Goal: Information Seeking & Learning: Learn about a topic

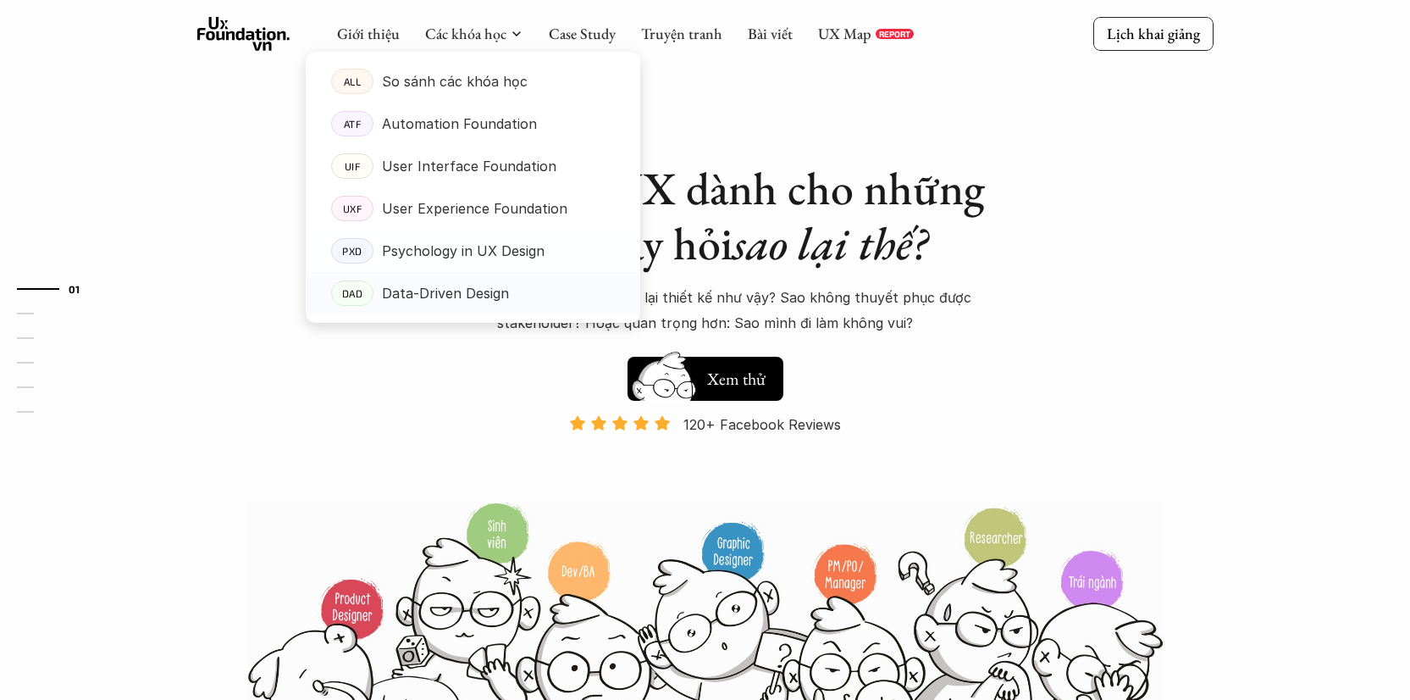
click at [468, 294] on p "Data-Driven Design" at bounding box center [445, 292] width 127 height 25
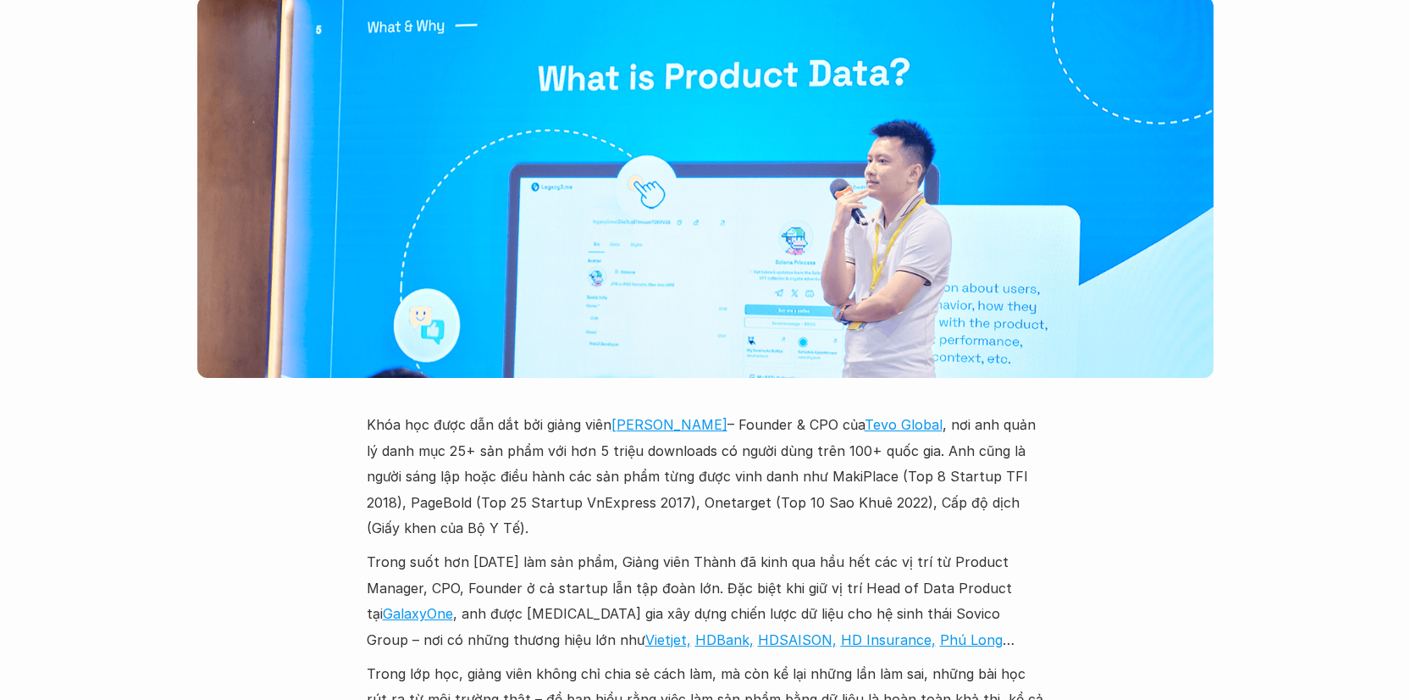
scroll to position [4760, 0]
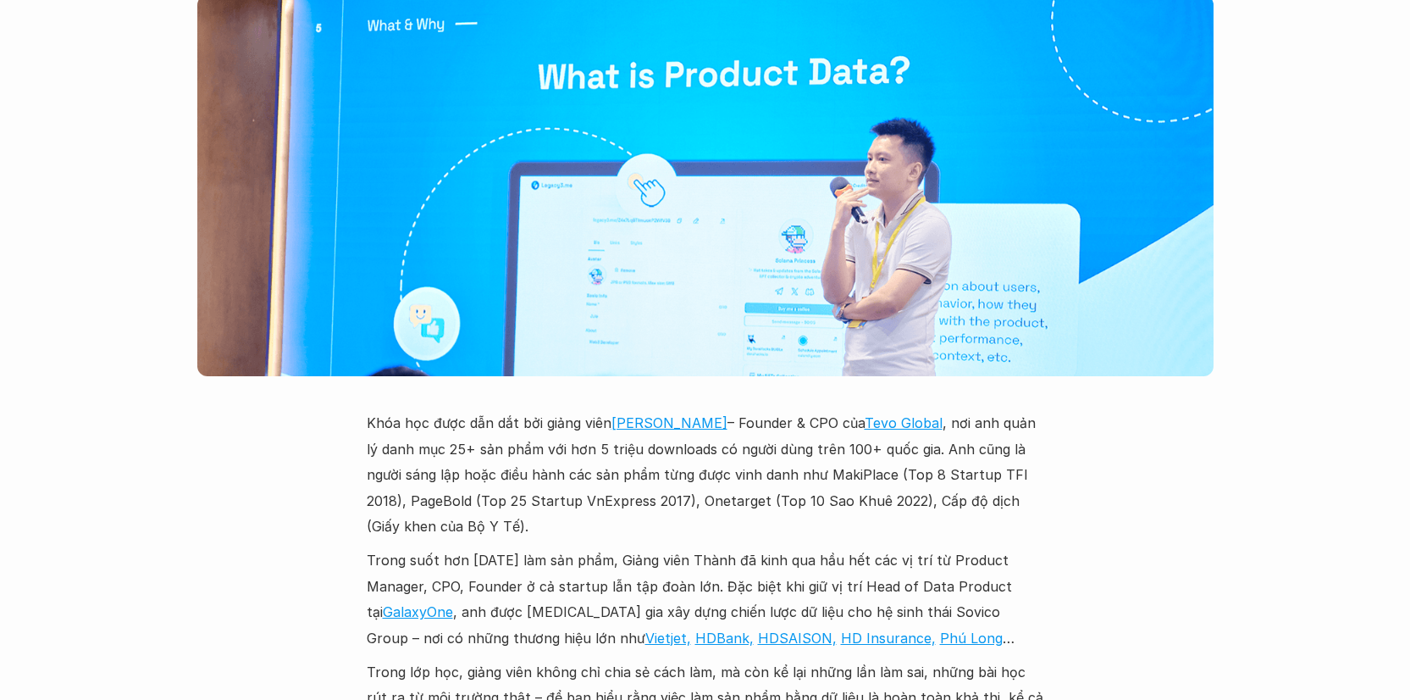
click at [732, 547] on p "Trong suốt hơn [DATE] làm sản phẩm, Giảng viên Thành đã kinh qua hầu hết các vị…" at bounding box center [706, 598] width 678 height 103
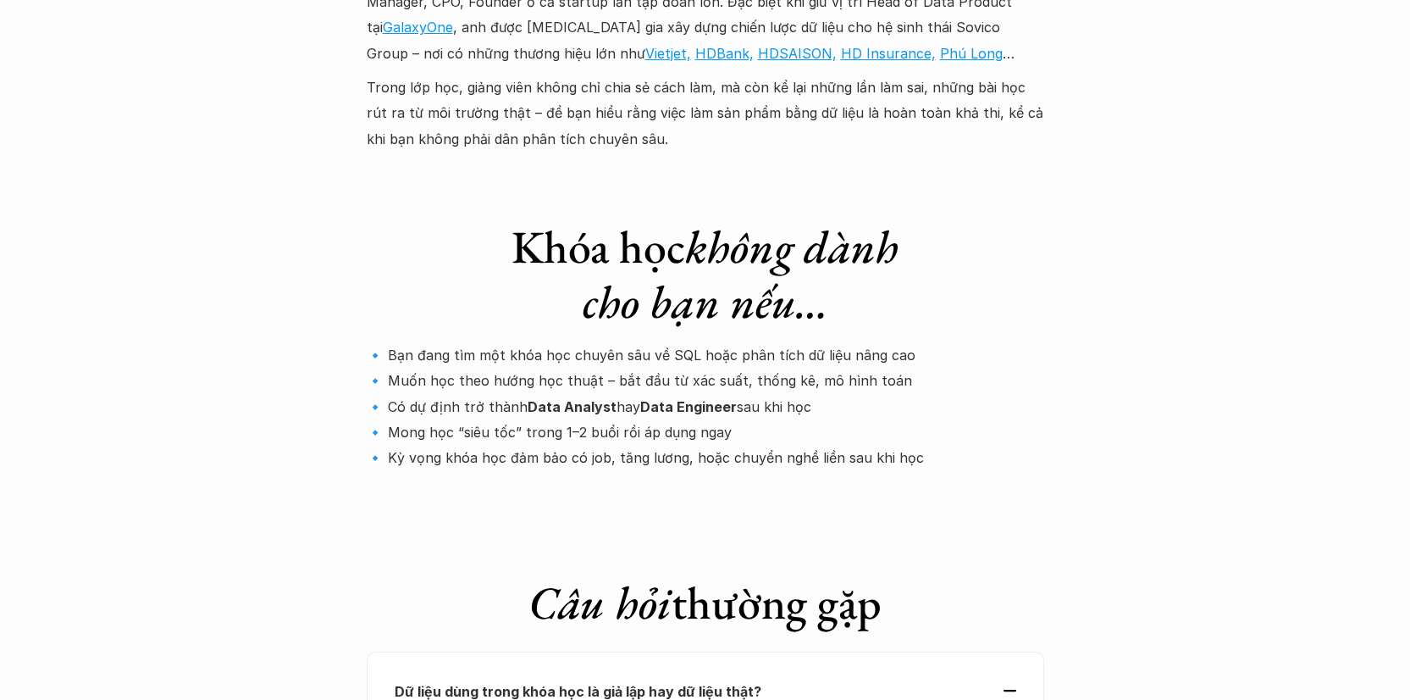
scroll to position [5368, 0]
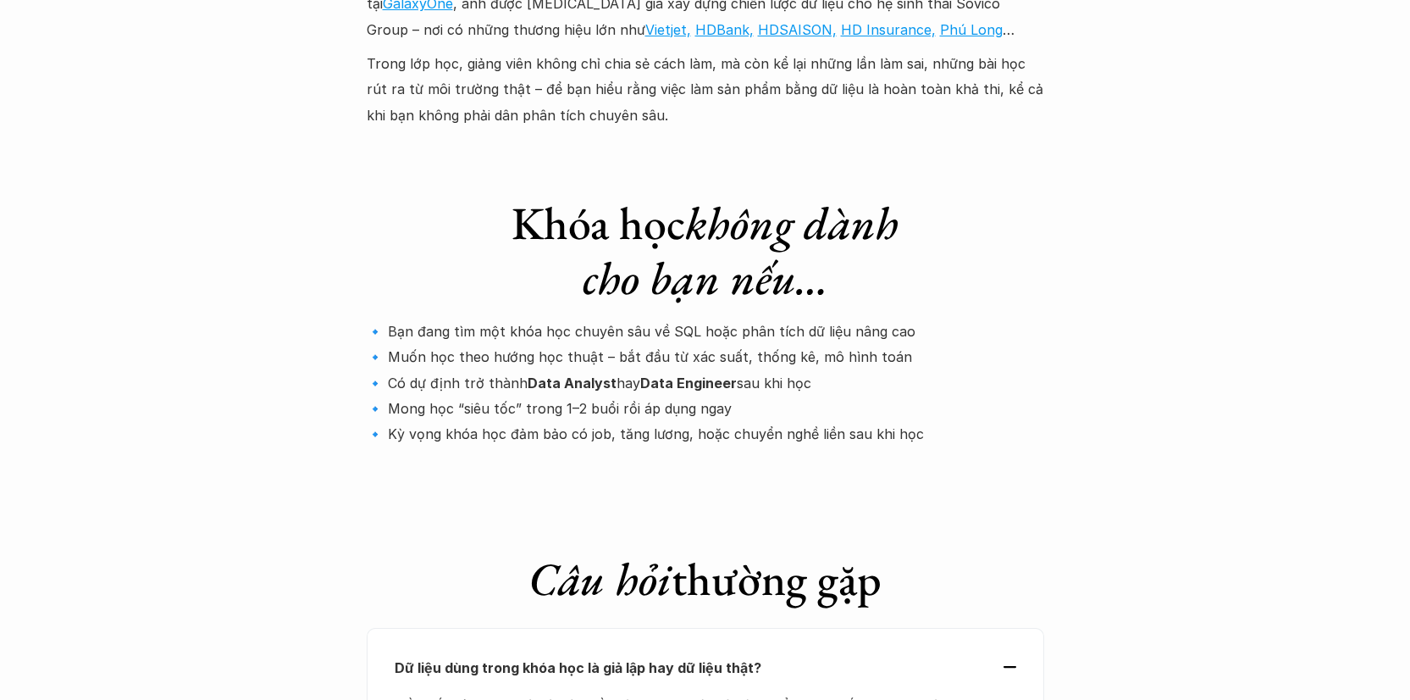
click at [631, 319] on p "🔹 Bạn đang tìm một khóa học chuyên sâu về SQL hoặc phân tích dữ liệu nâng cao 🔹…" at bounding box center [706, 383] width 678 height 129
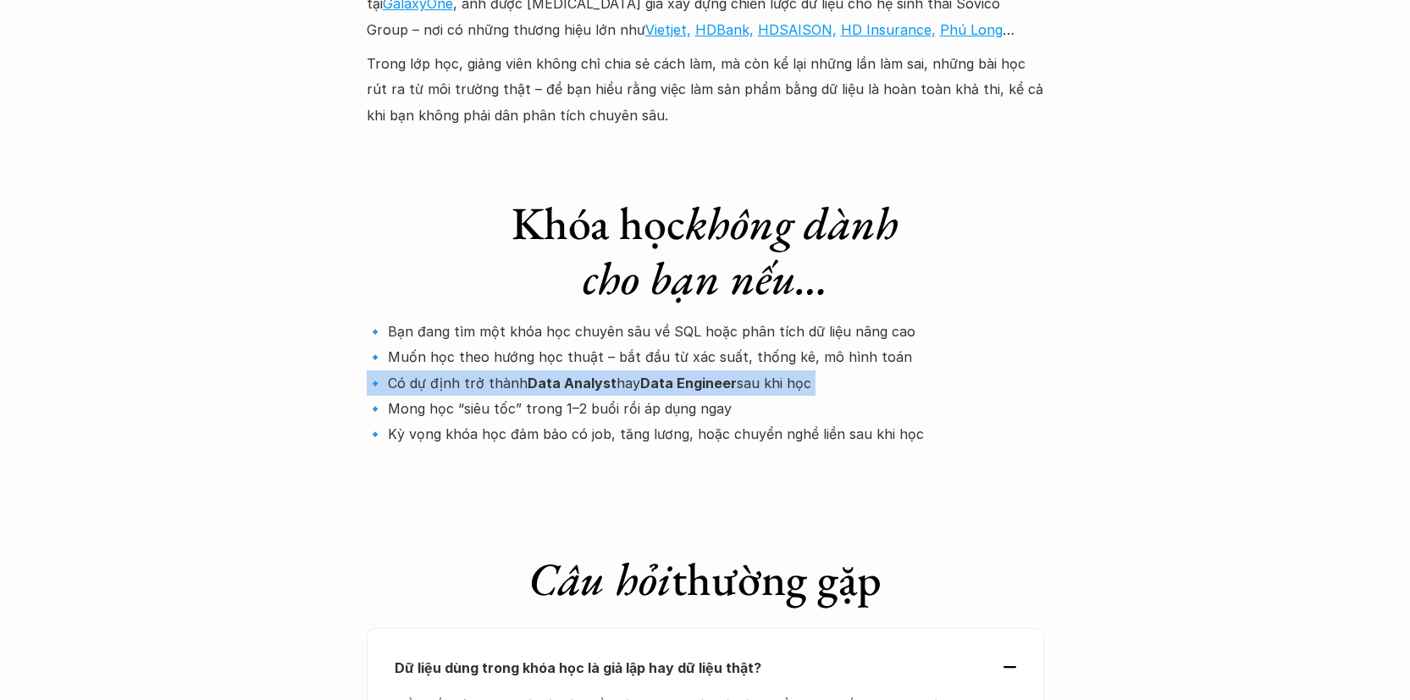
click at [631, 319] on p "🔹 Bạn đang tìm một khóa học chuyên sâu về SQL hoặc phân tích dữ liệu nâng cao 🔹…" at bounding box center [706, 383] width 678 height 129
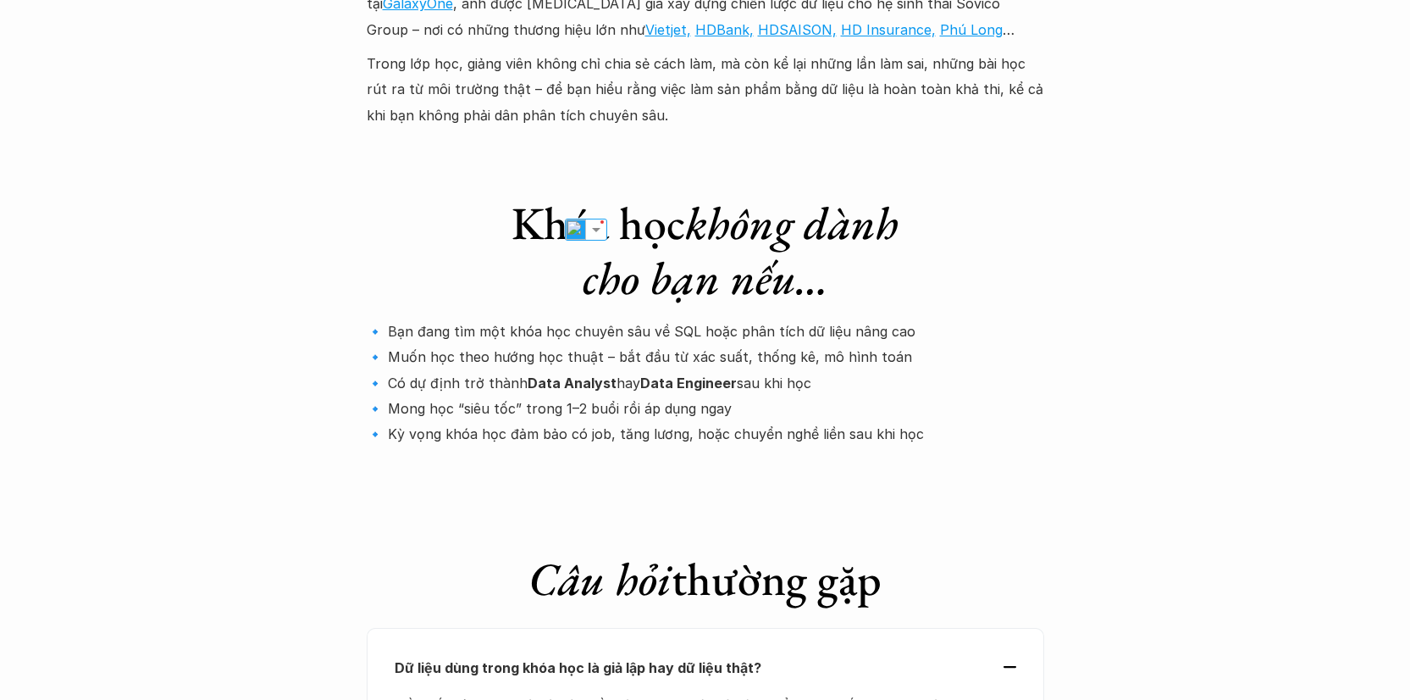
click at [795, 193] on em "không dành cho bạn nếu…" at bounding box center [746, 250] width 327 height 114
click at [735, 319] on p "🔹 Bạn đang tìm một khóa học chuyên sâu về SQL hoặc phân tích dữ liệu nâng cao 🔹…" at bounding box center [706, 383] width 678 height 129
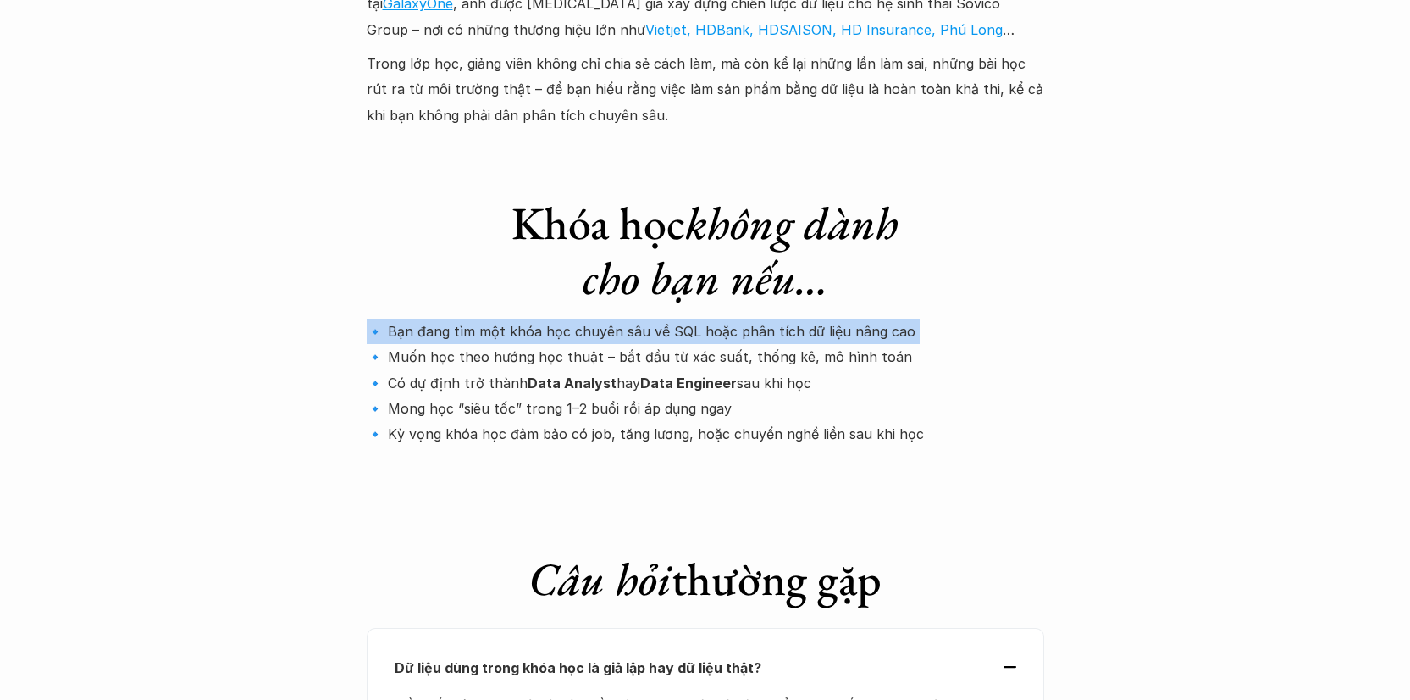
click at [735, 319] on p "🔹 Bạn đang tìm một khóa học chuyên sâu về SQL hoặc phân tích dữ liệu nâng cao 🔹…" at bounding box center [706, 383] width 678 height 129
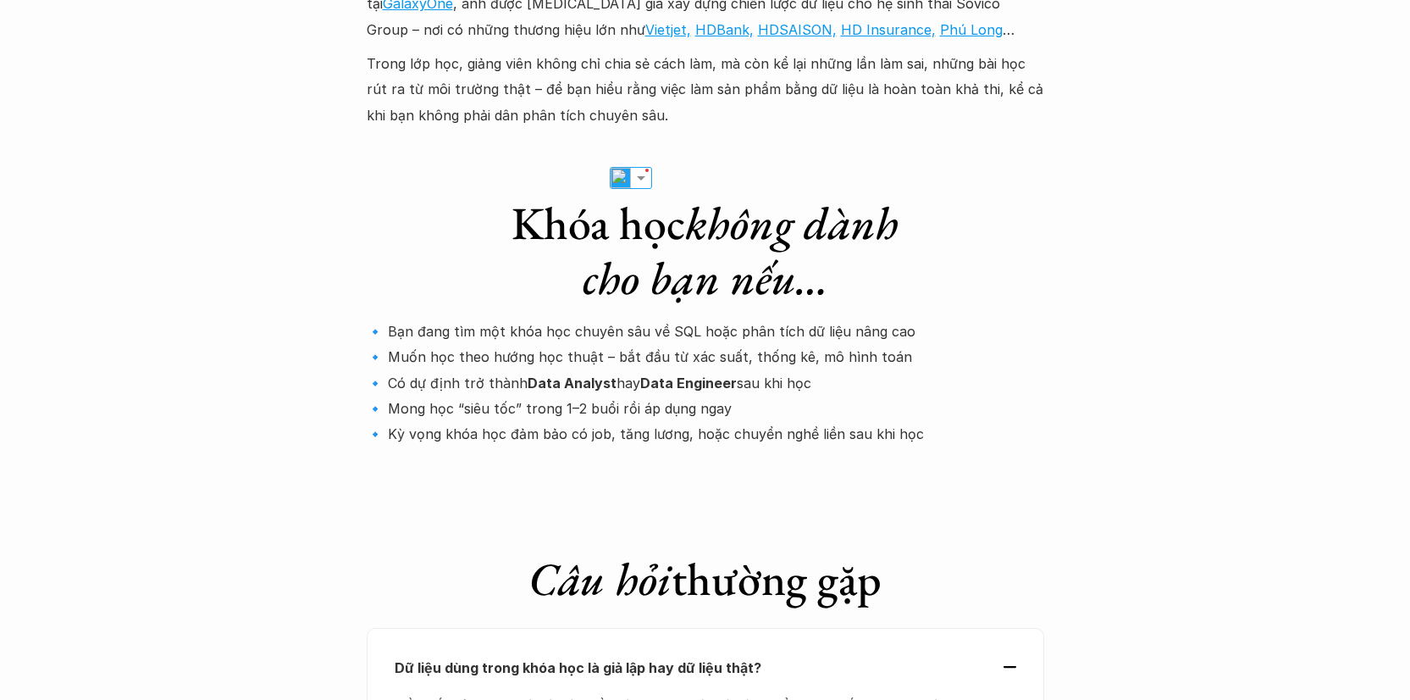
click at [559, 319] on p "🔹 Bạn đang tìm một khóa học chuyên sâu về SQL hoặc phân tích dữ liệu nâng cao 🔹…" at bounding box center [706, 383] width 678 height 129
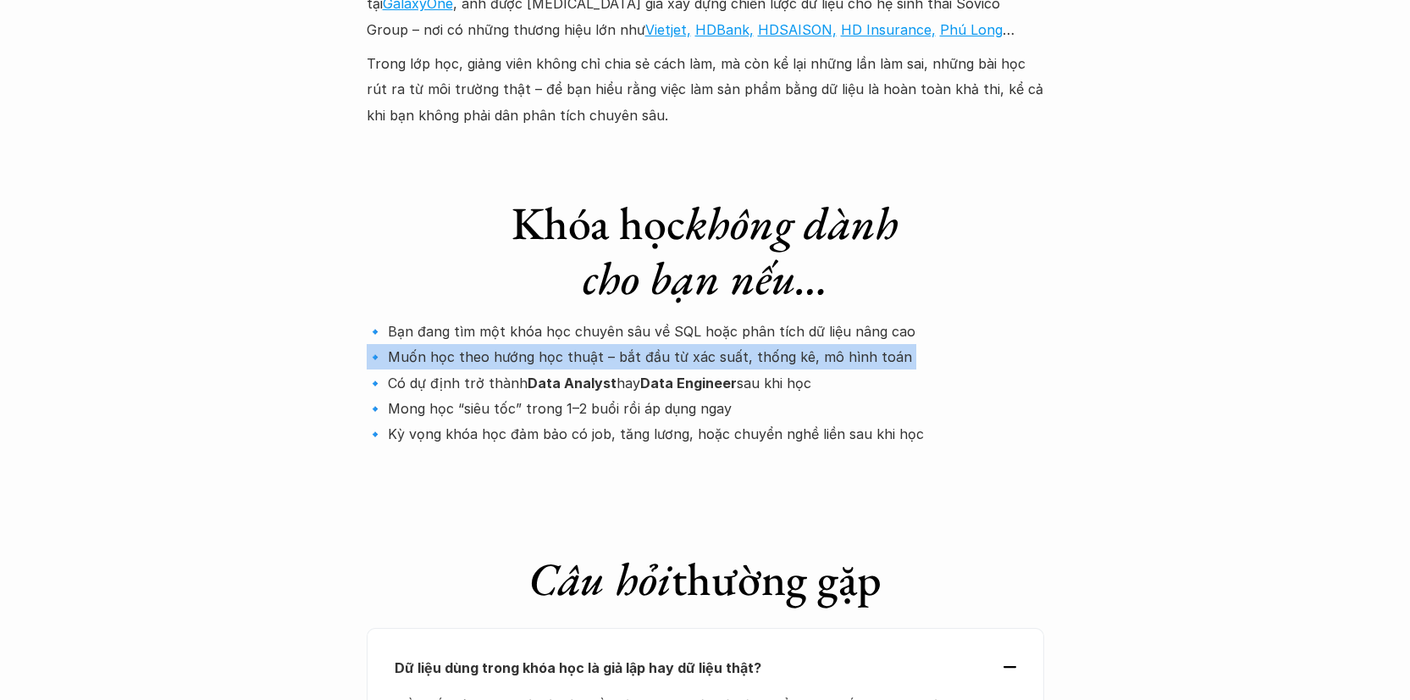
click at [559, 319] on p "🔹 Bạn đang tìm một khóa học chuyên sâu về SQL hoặc phân tích dữ liệu nâng cao 🔹…" at bounding box center [706, 383] width 678 height 129
click at [444, 319] on p "🔹 Bạn đang tìm một khóa học chuyên sâu về SQL hoặc phân tích dữ liệu nâng cao 🔹…" at bounding box center [706, 383] width 678 height 129
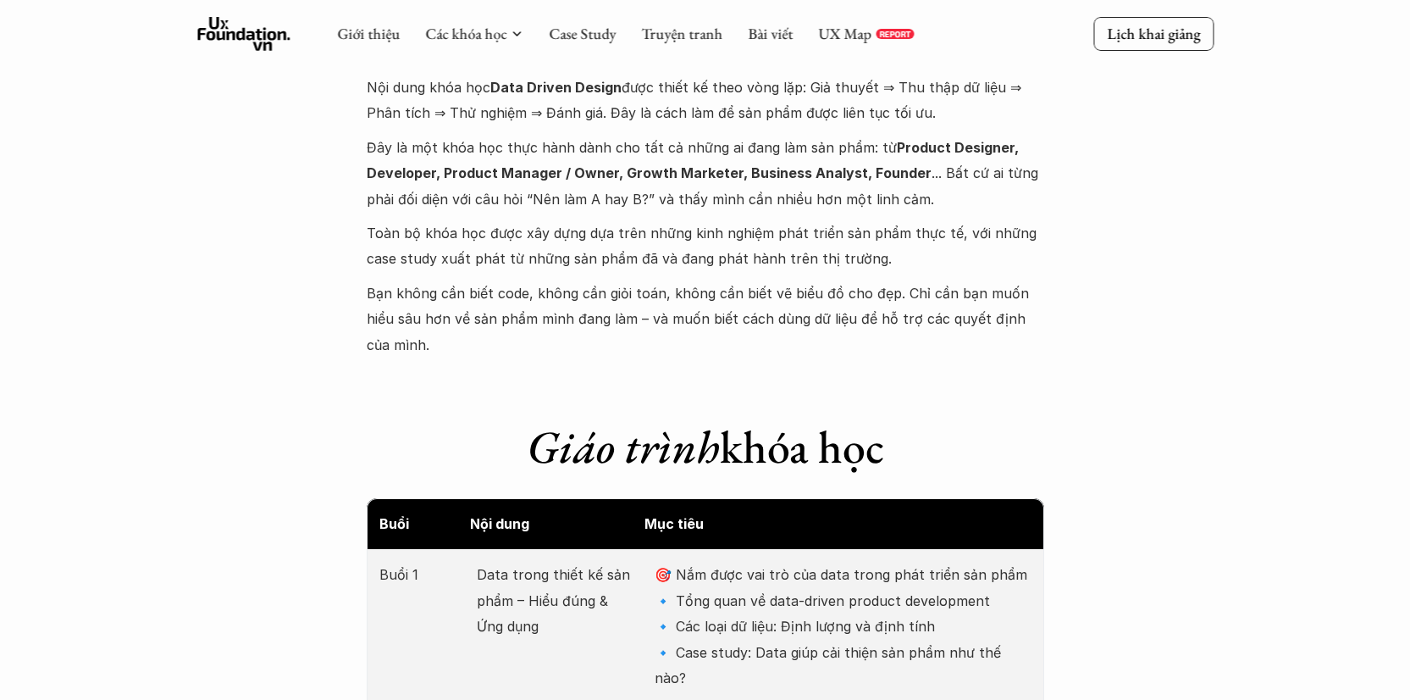
scroll to position [1882, 0]
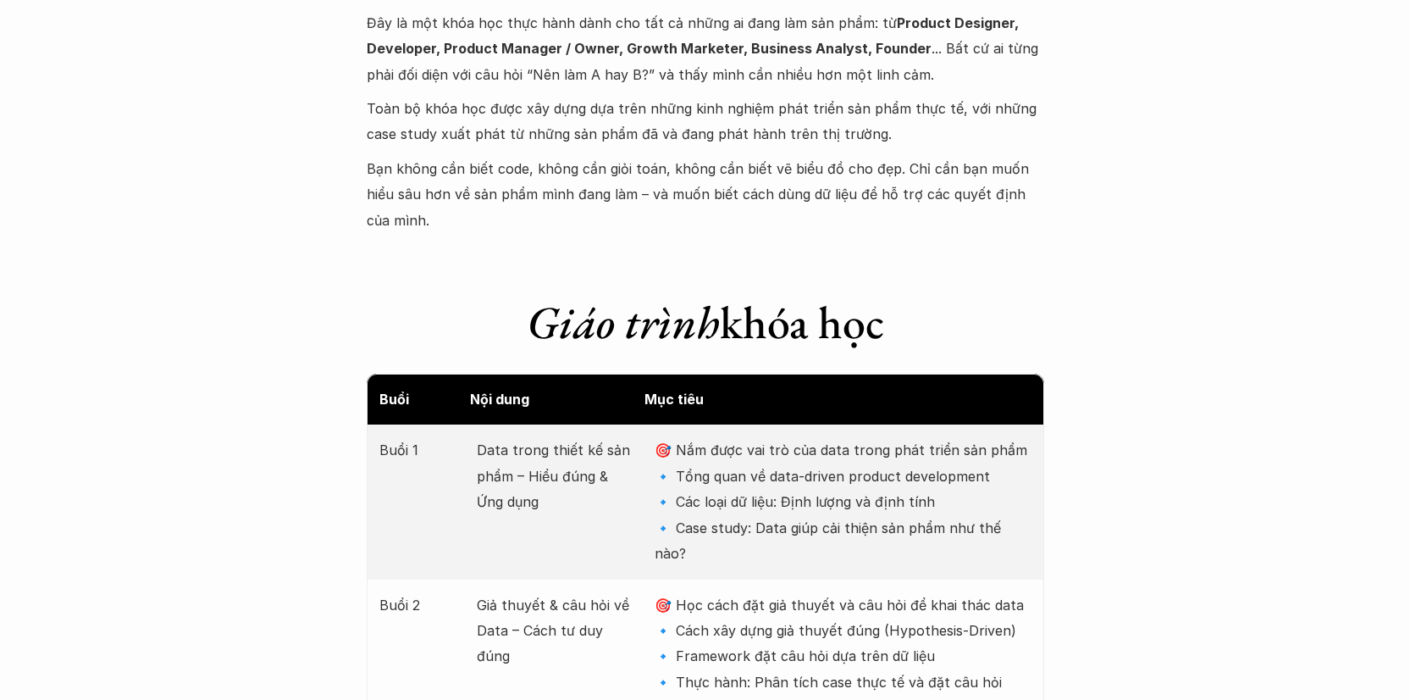
click at [657, 312] on em "Giáo trình" at bounding box center [623, 321] width 193 height 59
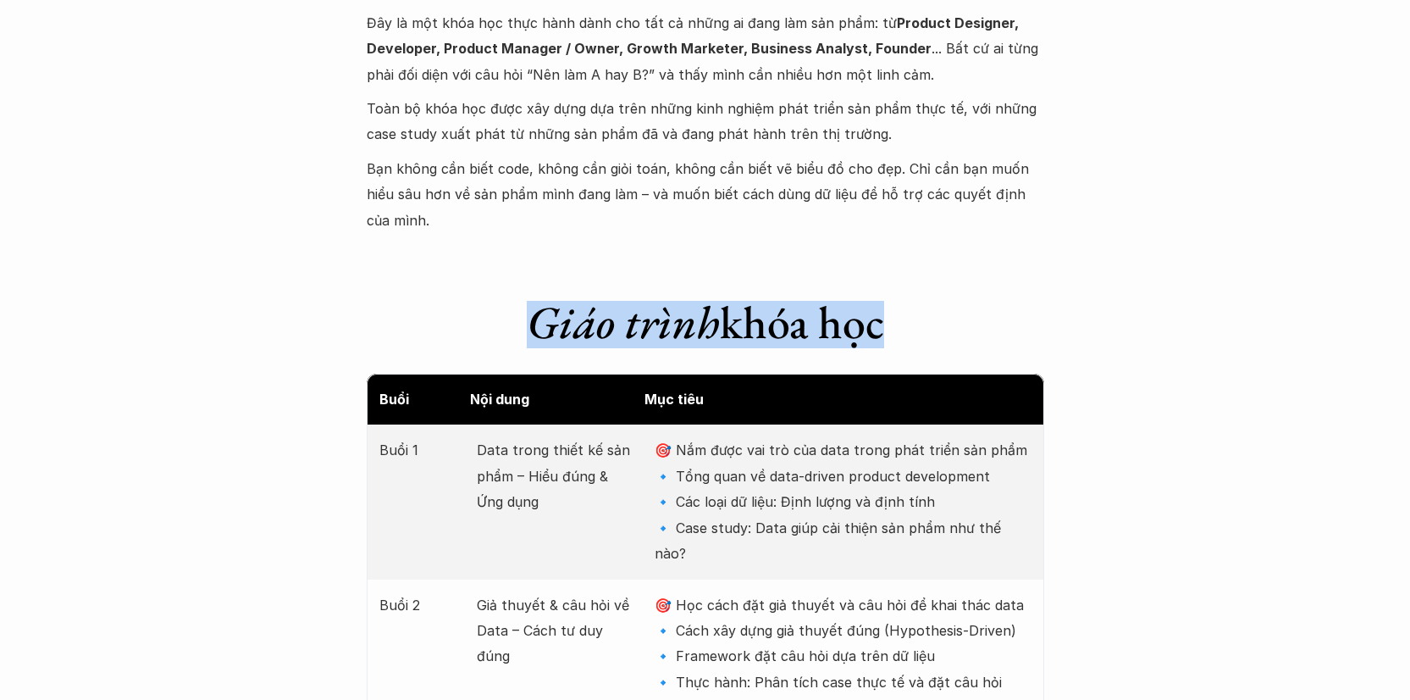
click at [657, 312] on em "Giáo trình" at bounding box center [623, 321] width 193 height 59
click at [644, 296] on em "Giáo trình" at bounding box center [623, 321] width 193 height 59
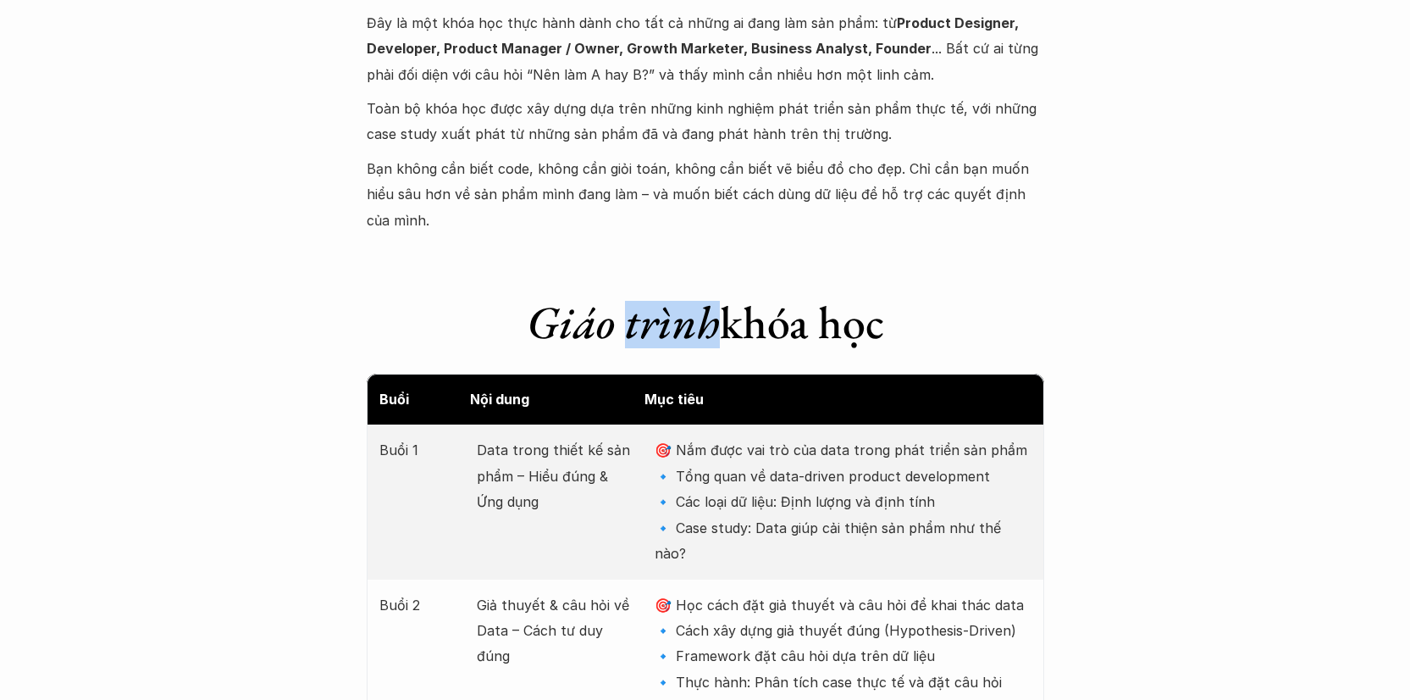
click at [644, 296] on em "Giáo trình" at bounding box center [623, 321] width 193 height 59
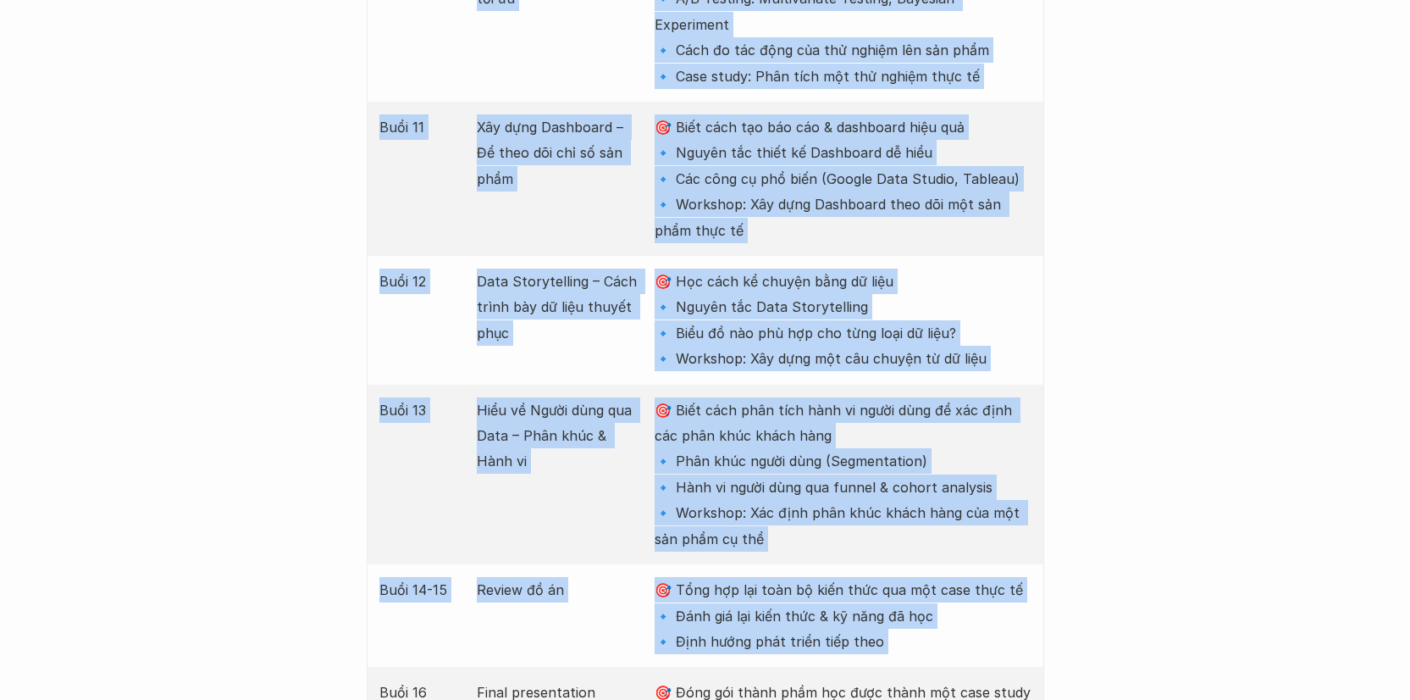
scroll to position [3969, 0]
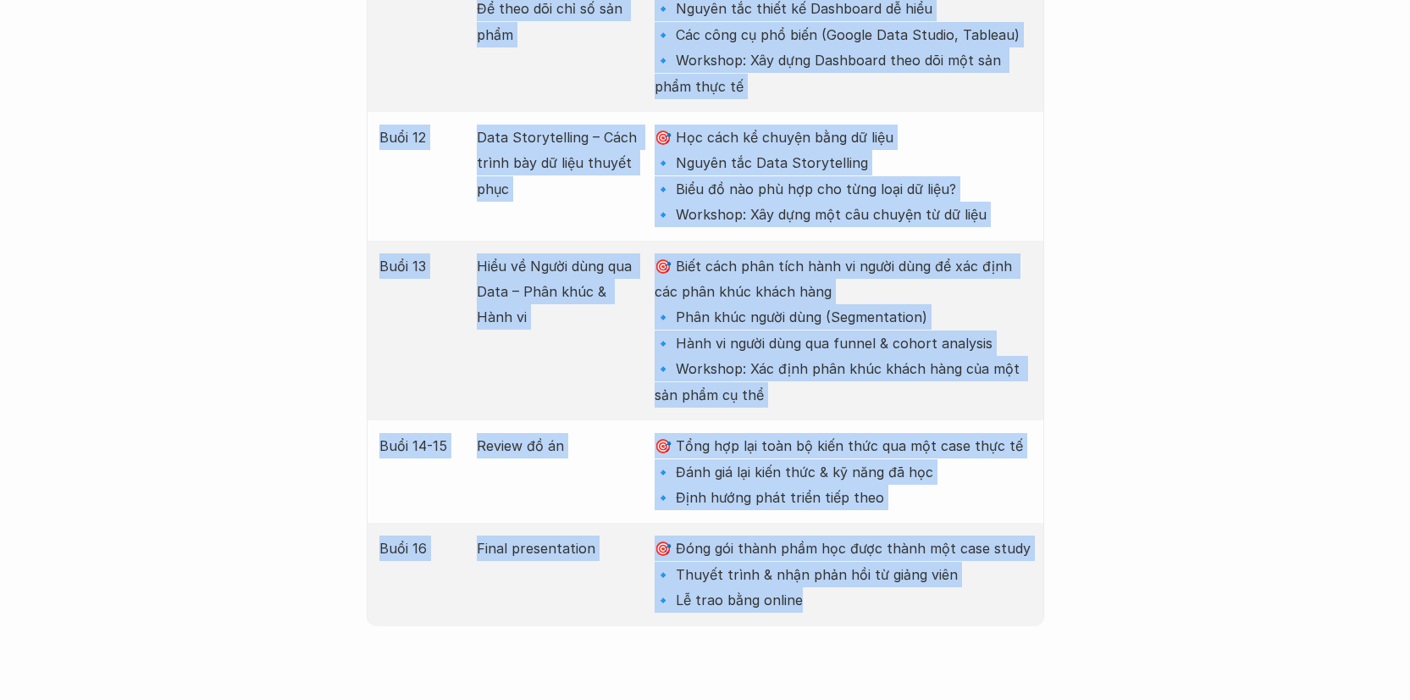
drag, startPoint x: 644, startPoint y: 296, endPoint x: 808, endPoint y: 416, distance: 203.7
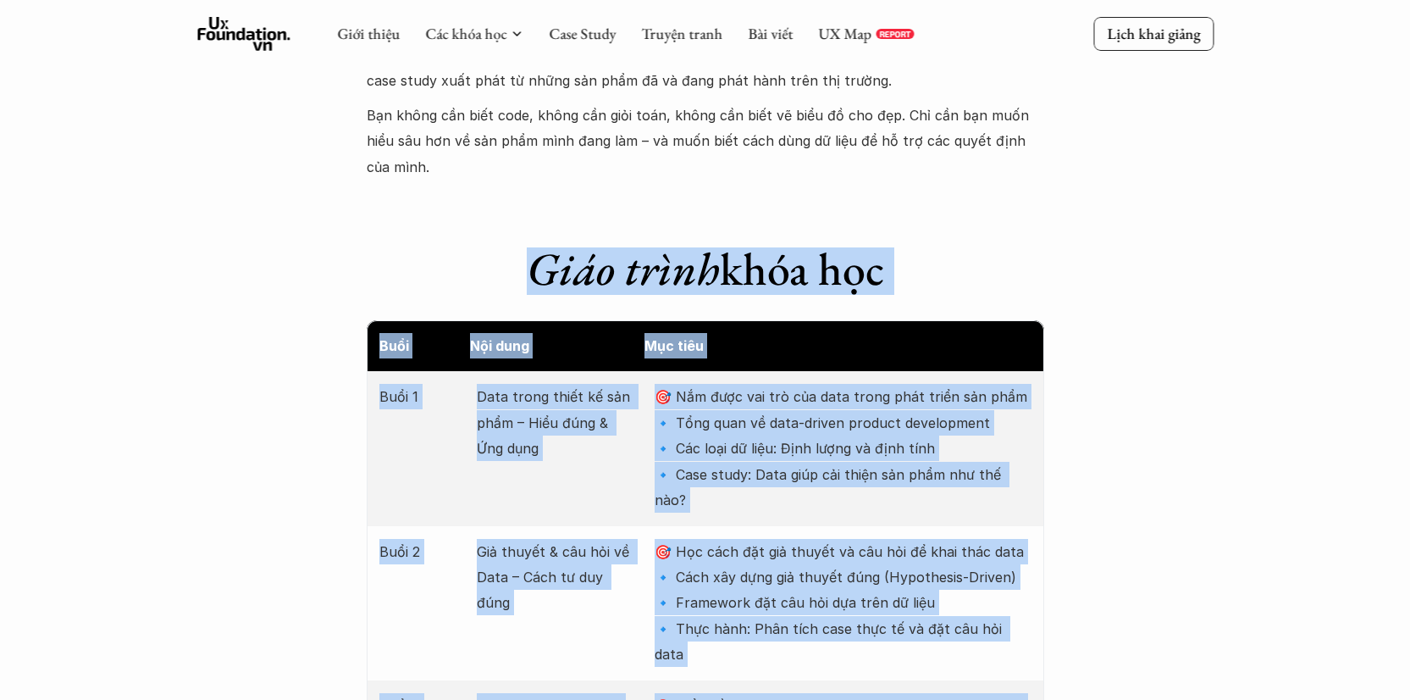
scroll to position [1850, 0]
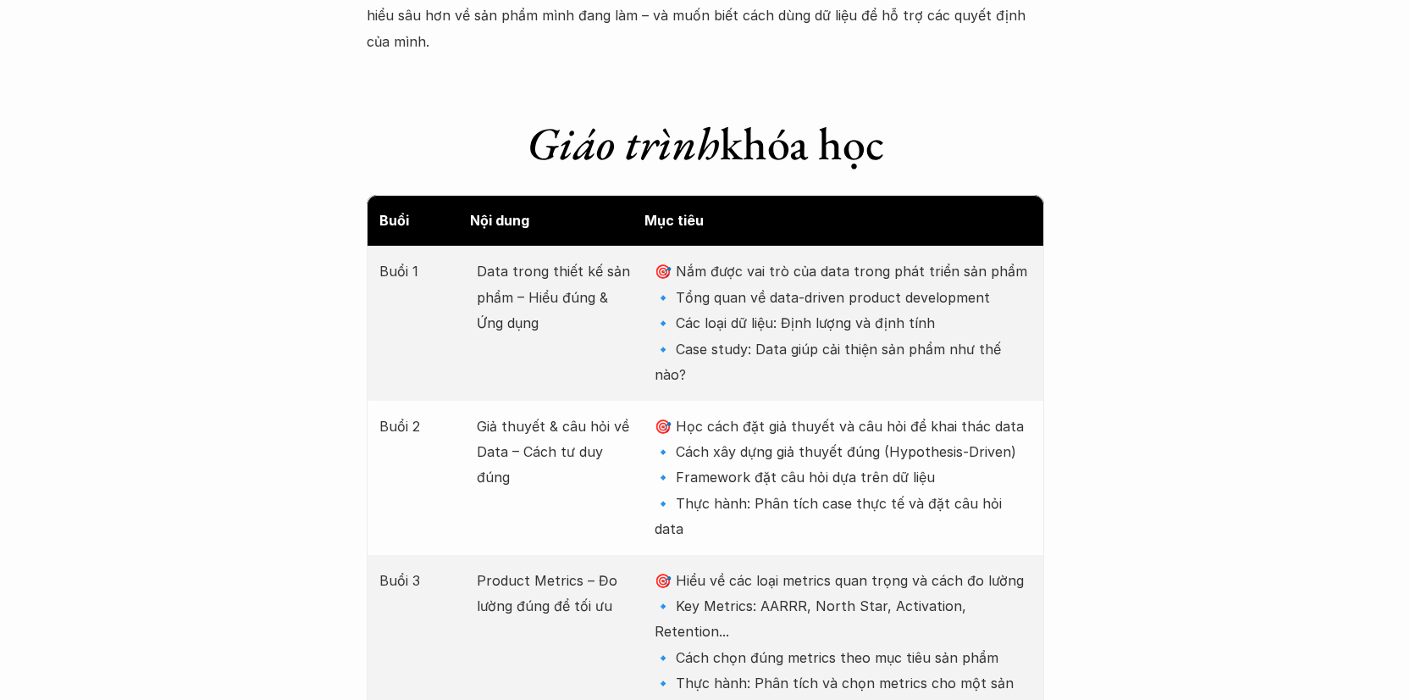
scroll to position [2063, 0]
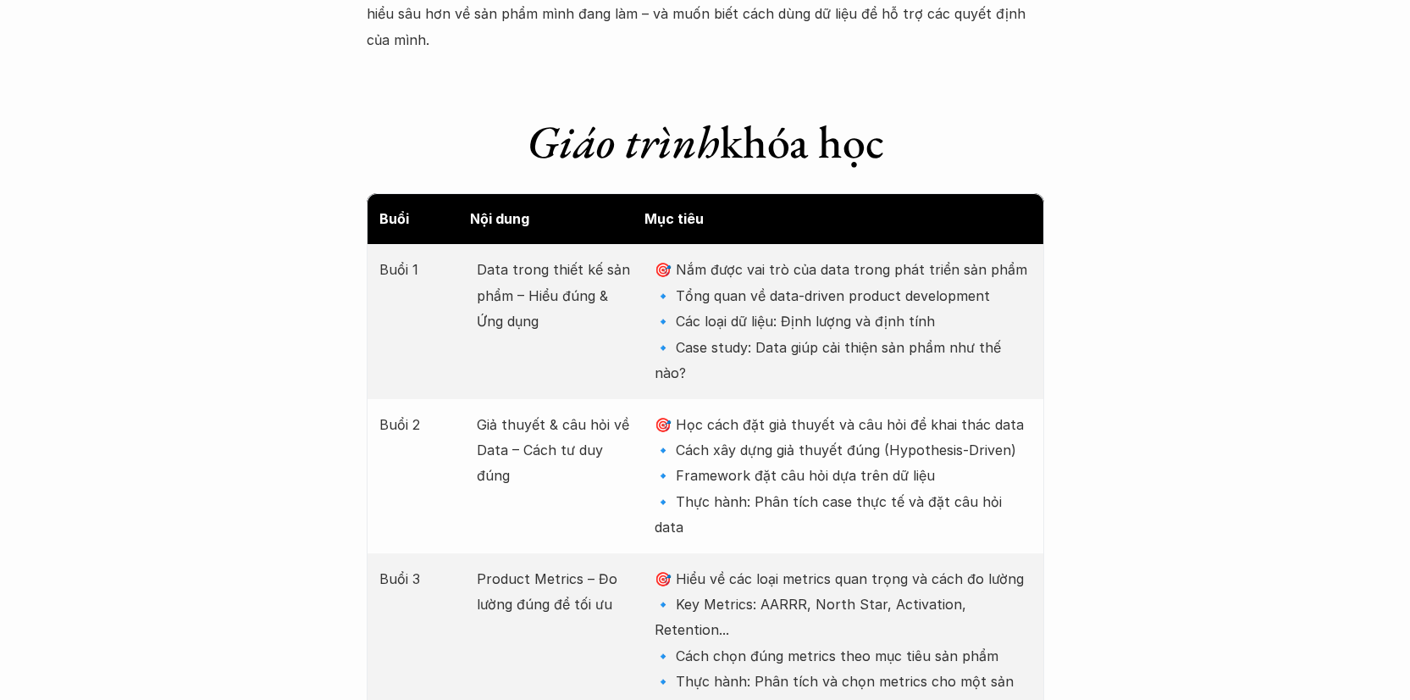
click at [508, 258] on p "Data trong thiết kế sản phẩm – Hiểu đúng & Ứng dụng" at bounding box center [557, 295] width 161 height 77
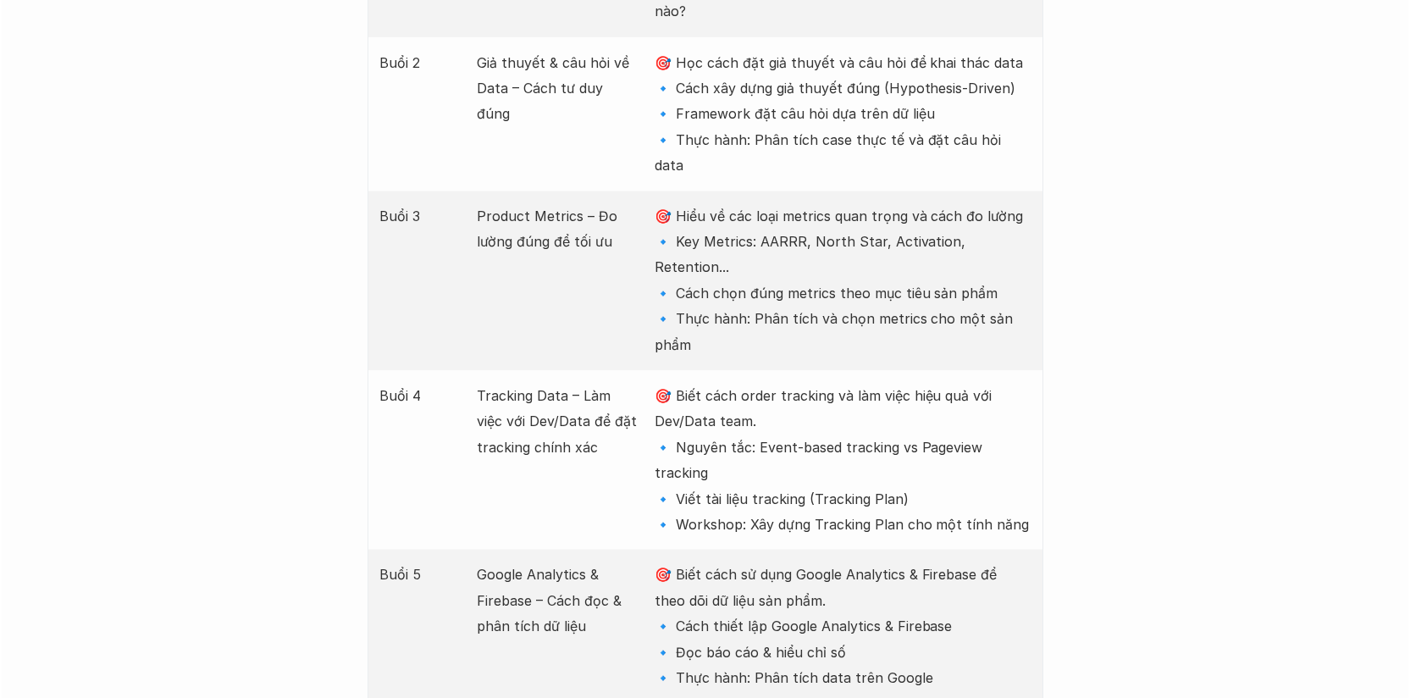
scroll to position [2426, 0]
